Goal: Task Accomplishment & Management: Complete application form

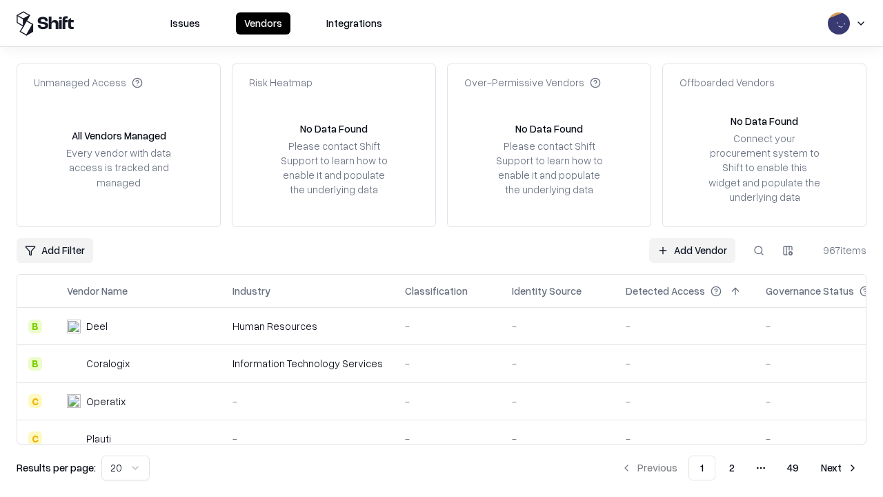
click at [692, 250] on link "Add Vendor" at bounding box center [692, 250] width 86 height 25
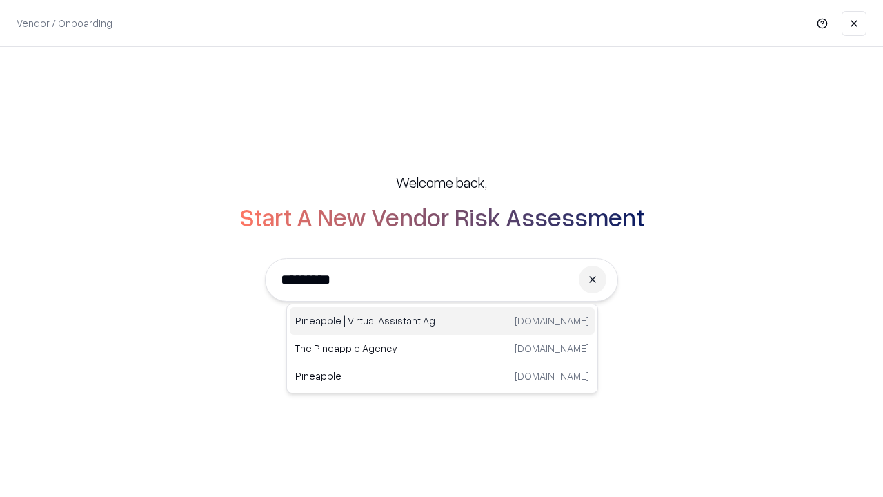
click at [442, 321] on div "Pineapple | Virtual Assistant Agency [DOMAIN_NAME]" at bounding box center [442, 321] width 305 height 28
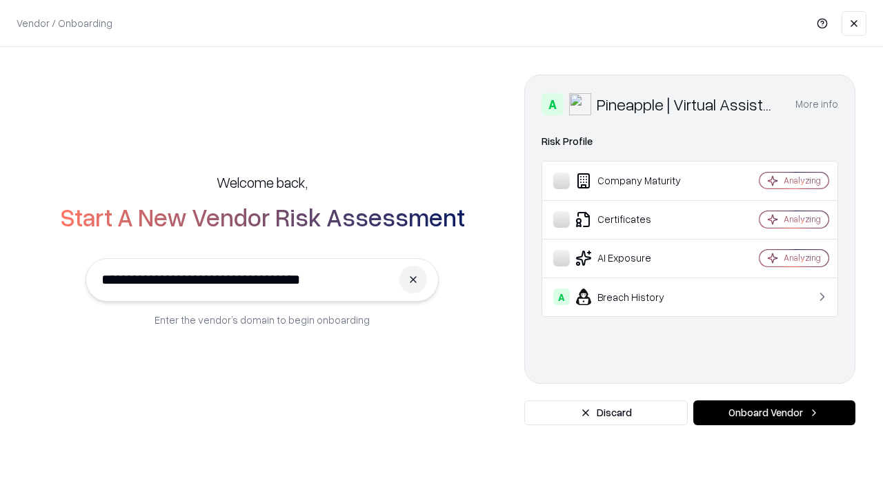
type input "**********"
click at [774, 413] on button "Onboard Vendor" at bounding box center [774, 412] width 162 height 25
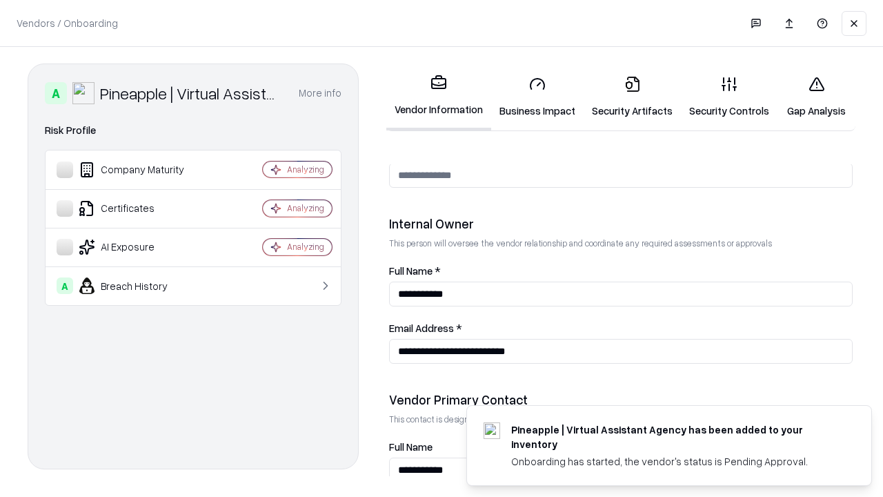
scroll to position [715, 0]
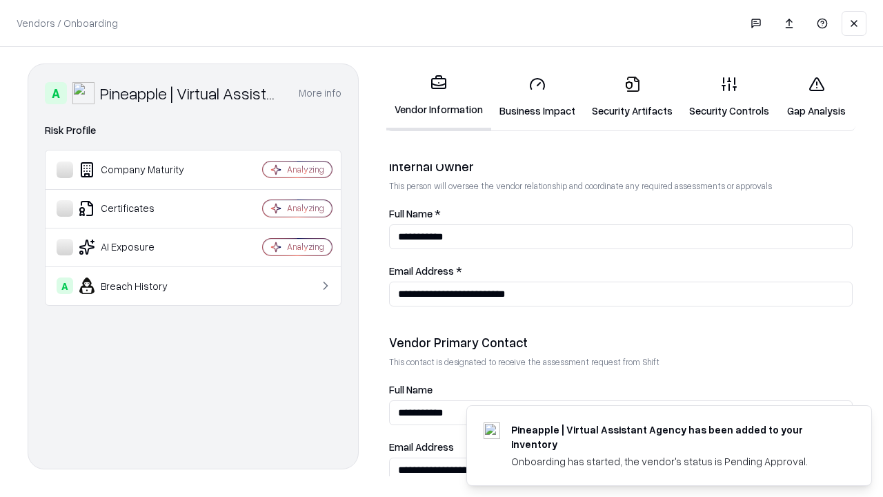
click at [537, 97] on link "Business Impact" at bounding box center [537, 97] width 92 height 64
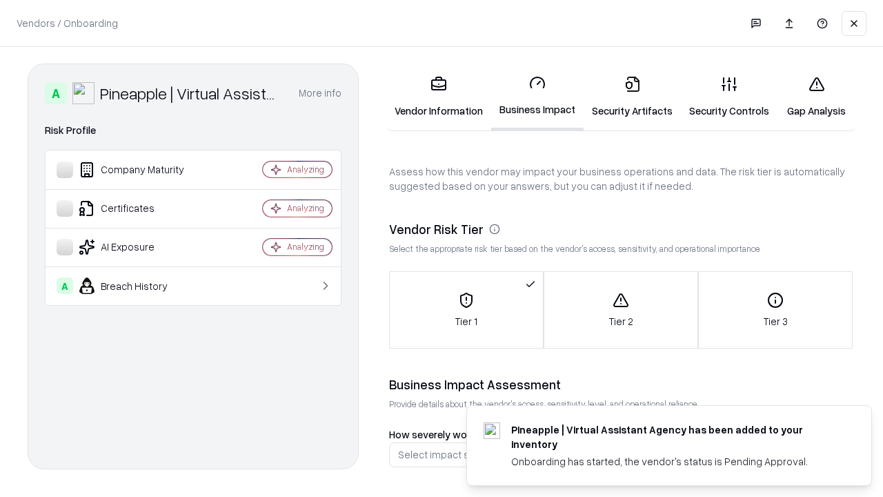
click at [632, 97] on link "Security Artifacts" at bounding box center [632, 97] width 97 height 64
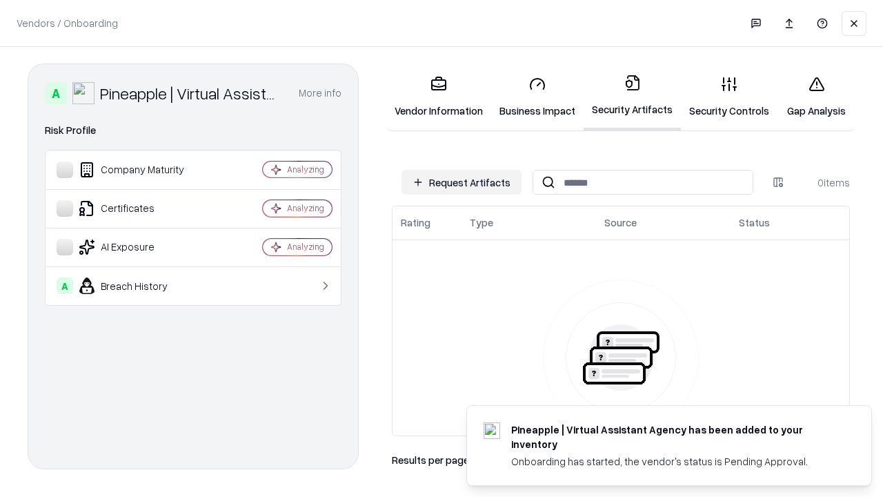
click at [462, 182] on button "Request Artifacts" at bounding box center [462, 182] width 120 height 25
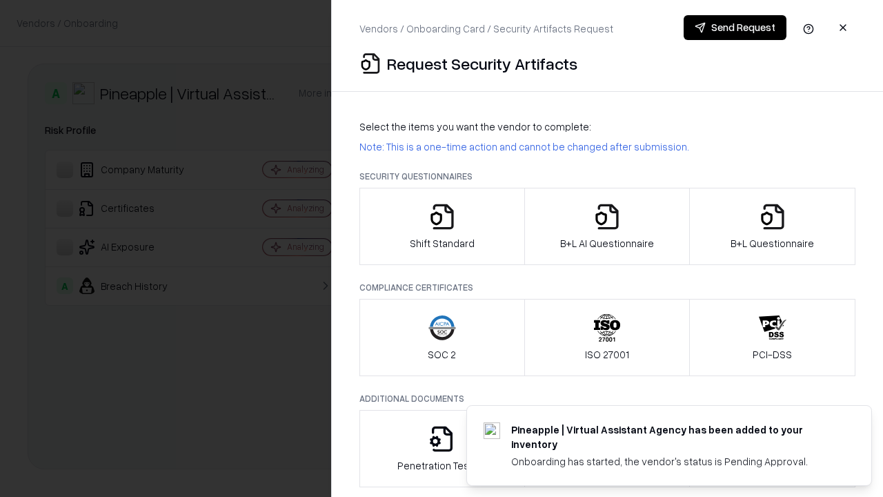
click at [442, 226] on icon "button" at bounding box center [442, 217] width 28 height 28
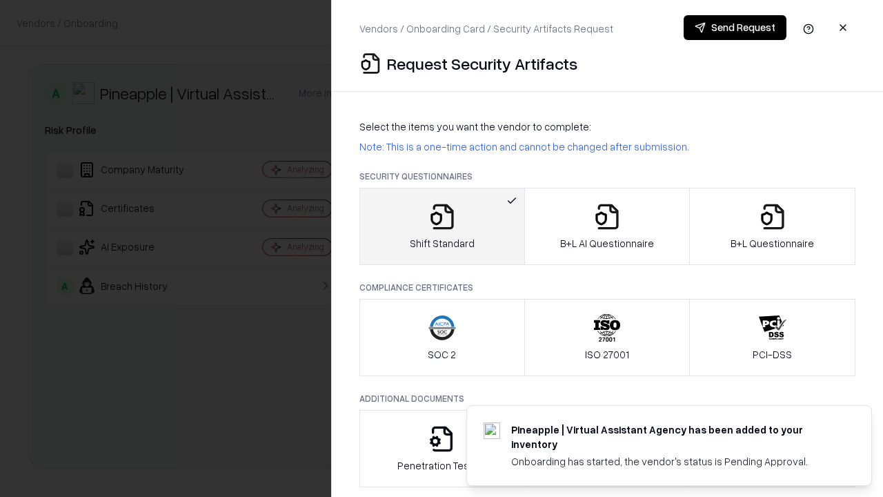
click at [735, 28] on button "Send Request" at bounding box center [735, 27] width 103 height 25
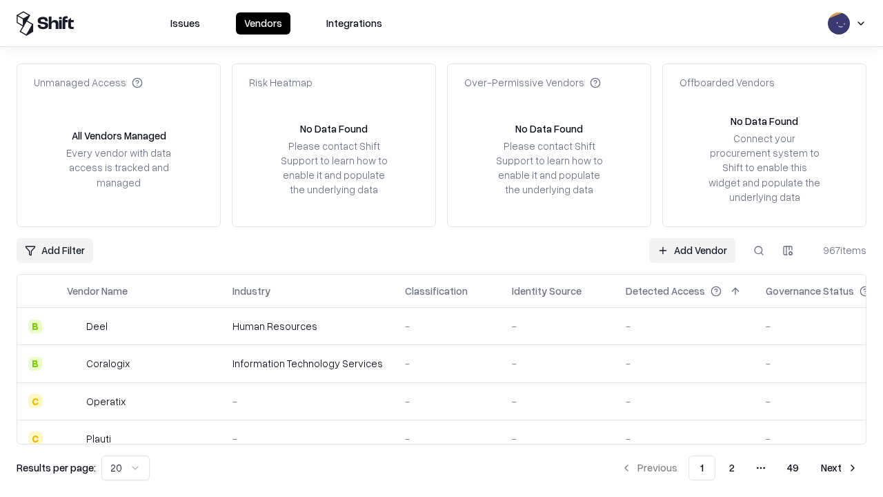
click at [759, 250] on button at bounding box center [758, 250] width 25 height 25
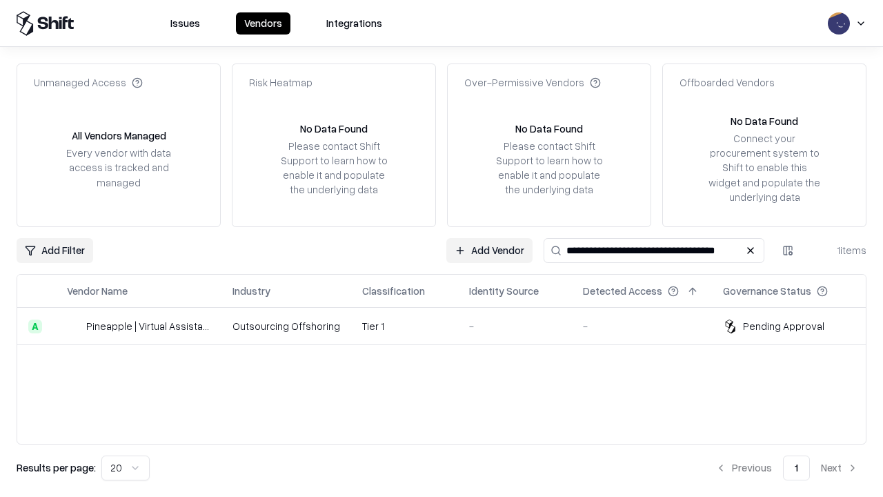
type input "**********"
click at [450, 326] on td "Tier 1" at bounding box center [404, 326] width 107 height 37
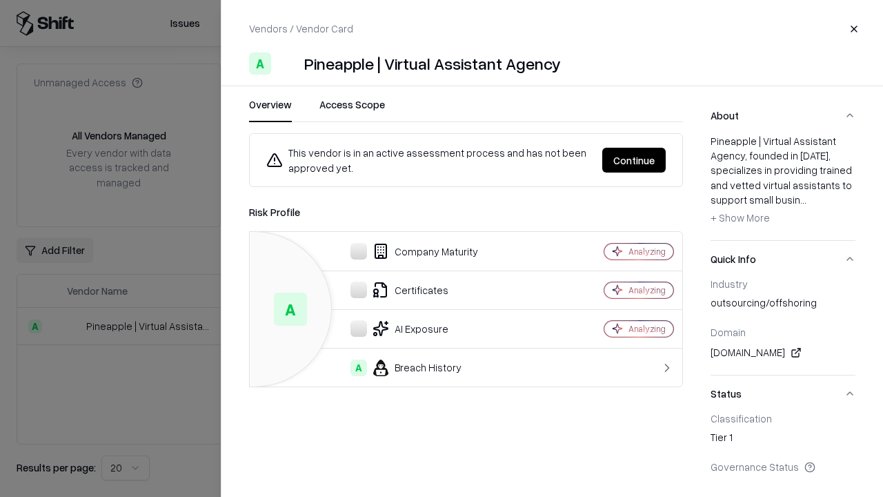
click at [634, 160] on button "Continue" at bounding box center [633, 160] width 63 height 25
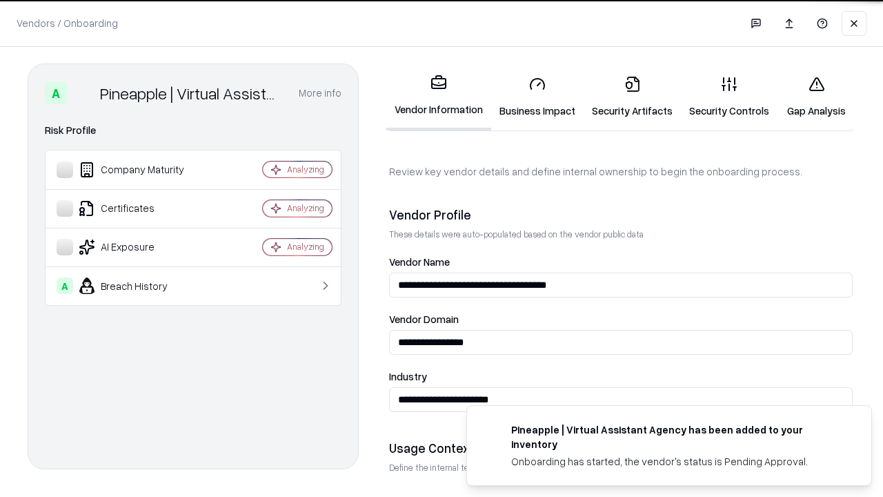
click at [632, 97] on link "Security Artifacts" at bounding box center [632, 97] width 97 height 64
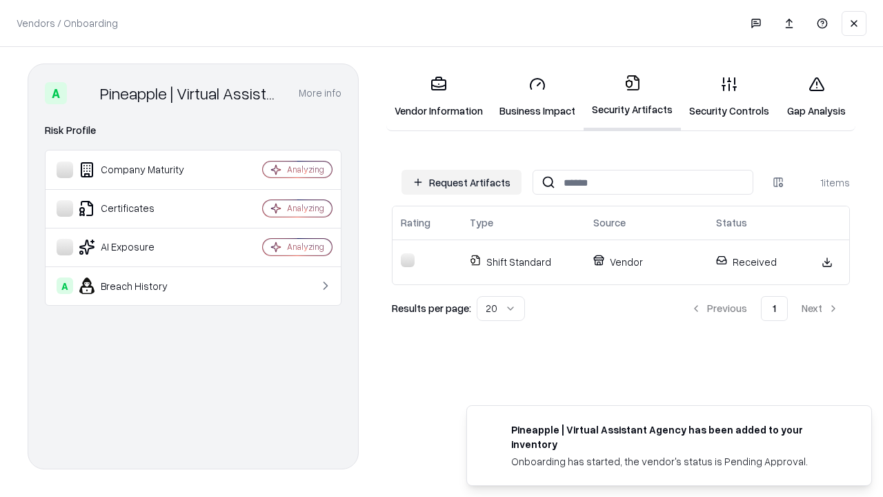
click at [729, 97] on link "Security Controls" at bounding box center [729, 97] width 97 height 64
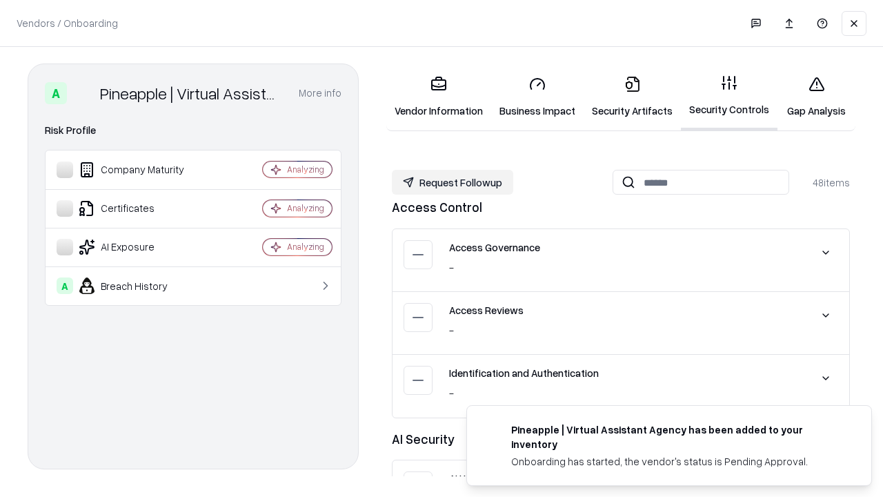
click at [453, 182] on button "Request Followup" at bounding box center [452, 182] width 121 height 25
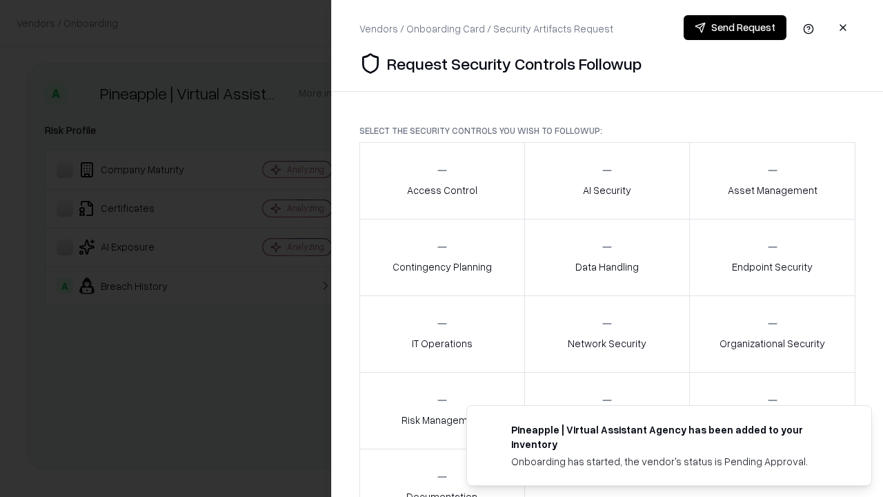
click at [442, 181] on div "Access Control" at bounding box center [442, 181] width 70 height 34
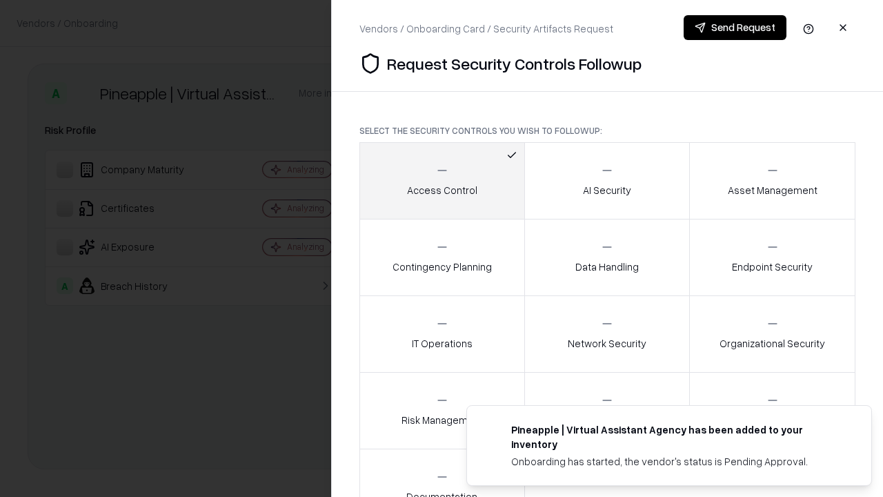
click at [735, 28] on button "Send Request" at bounding box center [735, 27] width 103 height 25
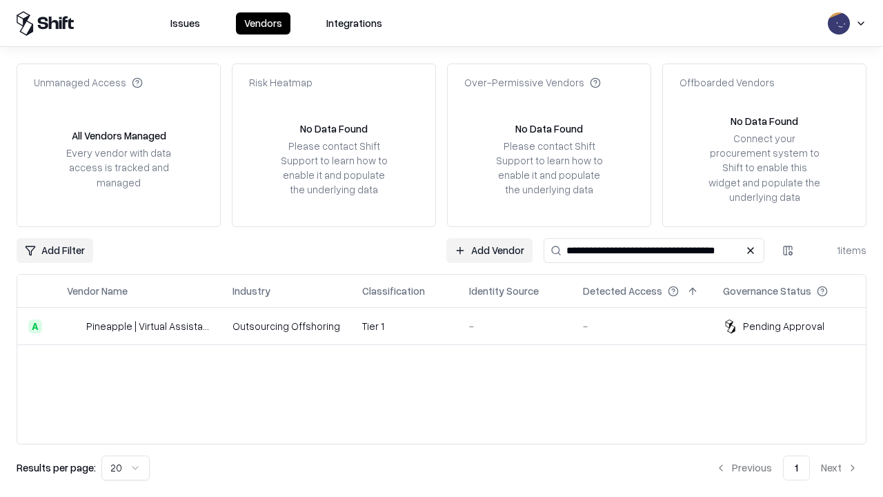
type input "**********"
click at [450, 326] on td "Tier 1" at bounding box center [404, 326] width 107 height 37
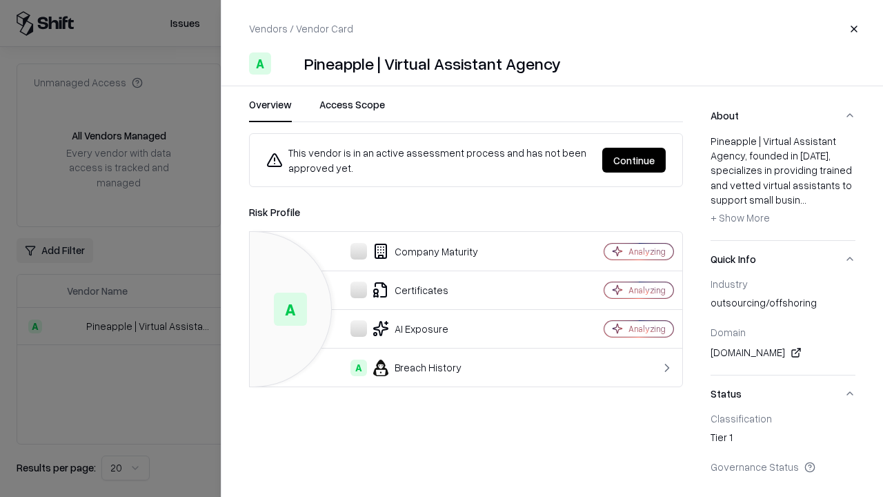
click at [634, 160] on button "Continue" at bounding box center [633, 160] width 63 height 25
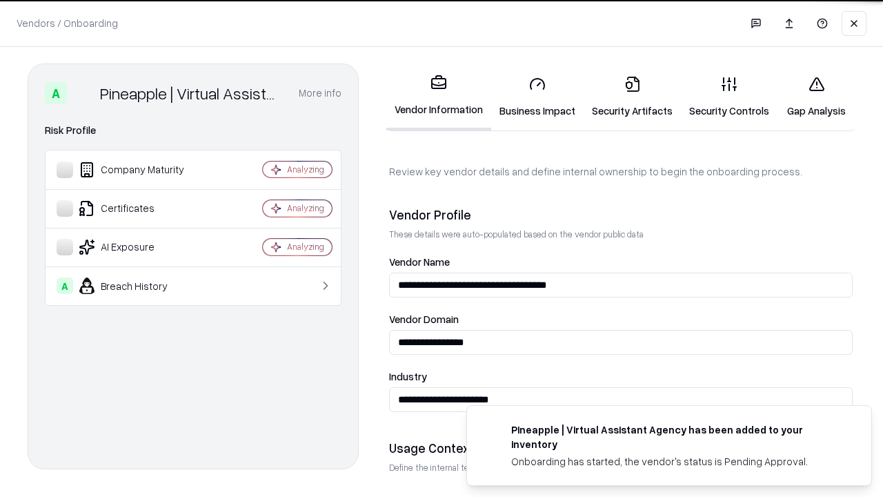
click at [816, 97] on link "Gap Analysis" at bounding box center [817, 97] width 78 height 64
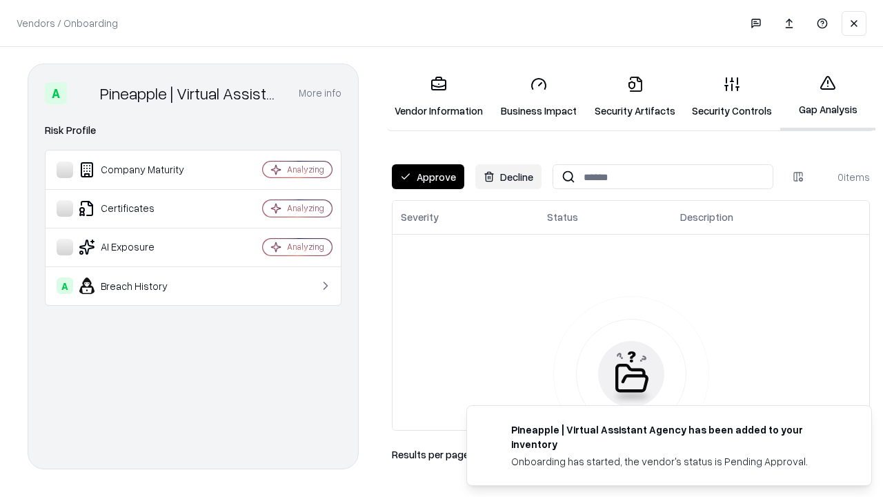
click at [428, 177] on button "Approve" at bounding box center [428, 176] width 72 height 25
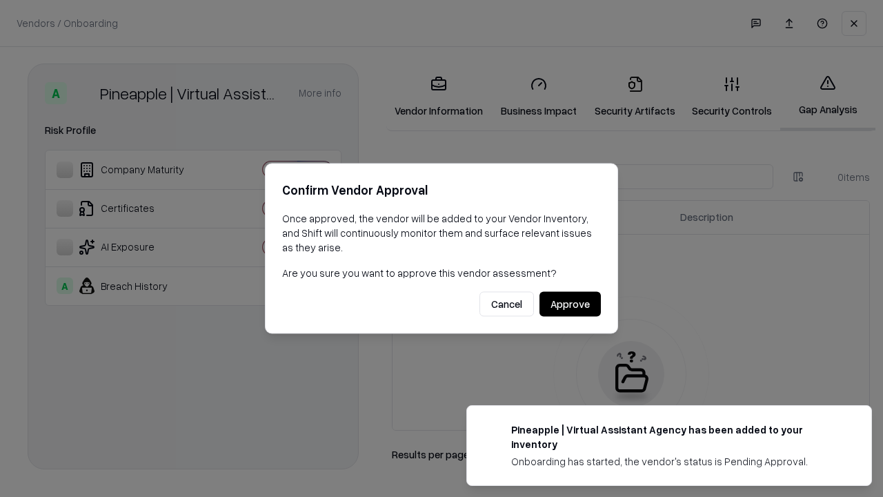
click at [570, 304] on button "Approve" at bounding box center [569, 304] width 61 height 25
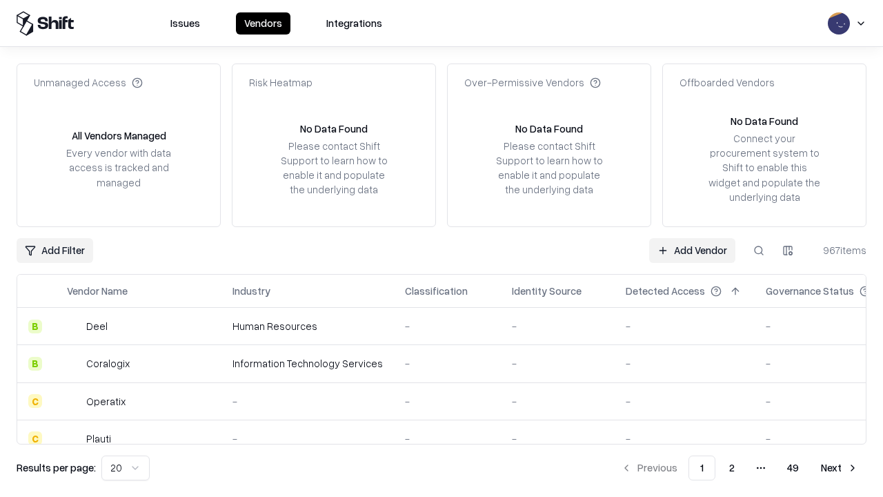
type input "**********"
click at [692, 250] on link "Add Vendor" at bounding box center [692, 250] width 86 height 25
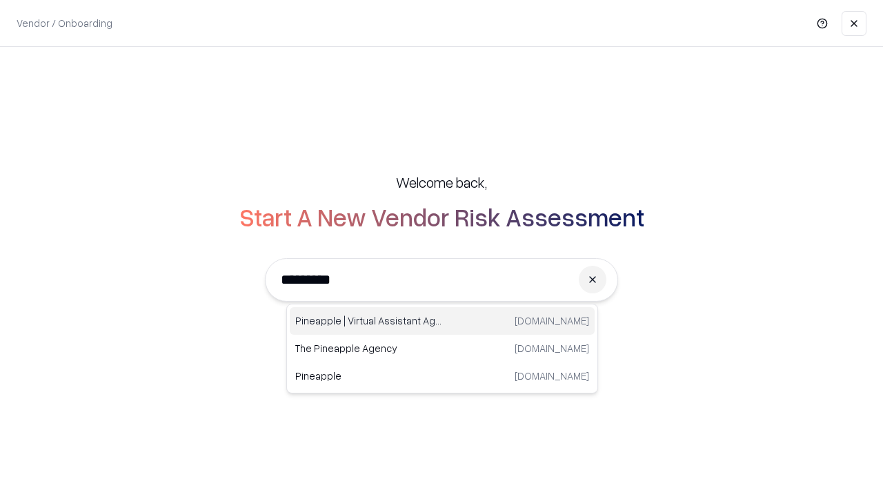
click at [442, 321] on div "Pineapple | Virtual Assistant Agency [DOMAIN_NAME]" at bounding box center [442, 321] width 305 height 28
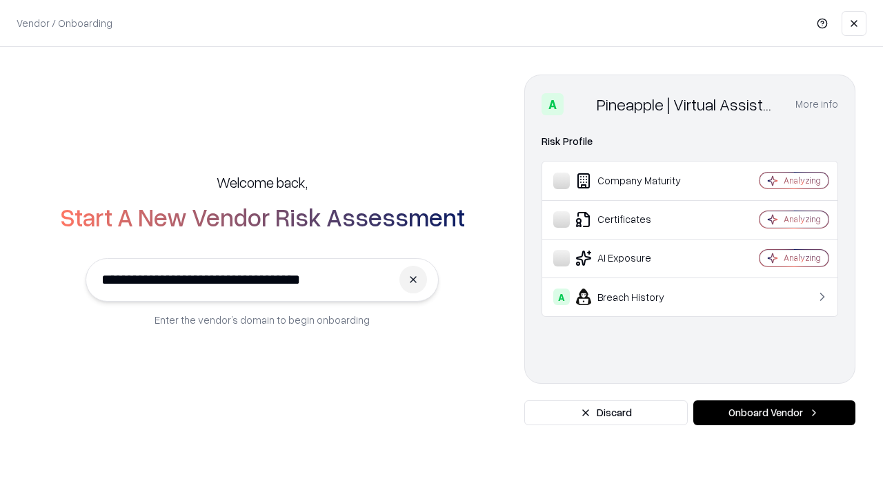
type input "**********"
click at [774, 413] on button "Onboard Vendor" at bounding box center [774, 412] width 162 height 25
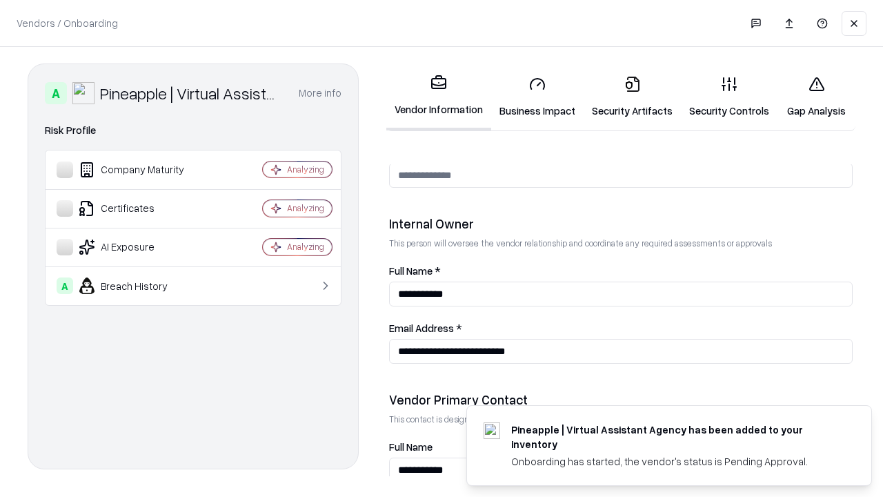
scroll to position [715, 0]
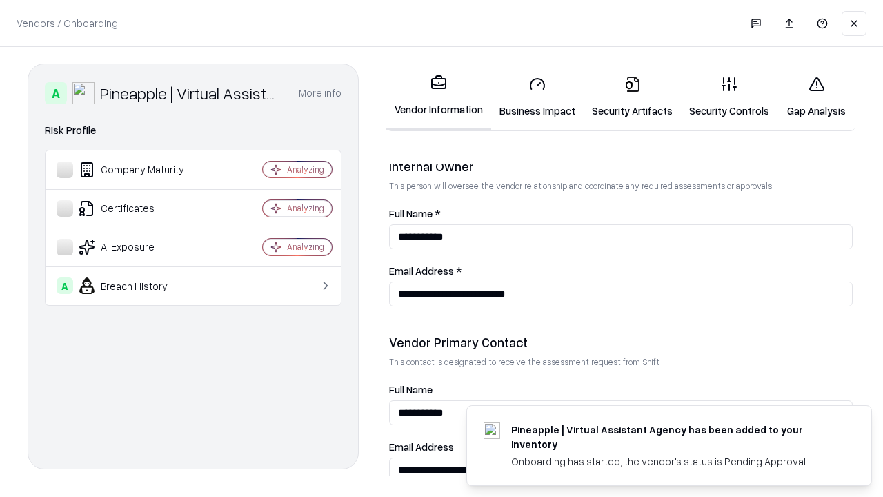
click at [816, 97] on link "Gap Analysis" at bounding box center [817, 97] width 78 height 64
